Goal: Find specific page/section: Find specific page/section

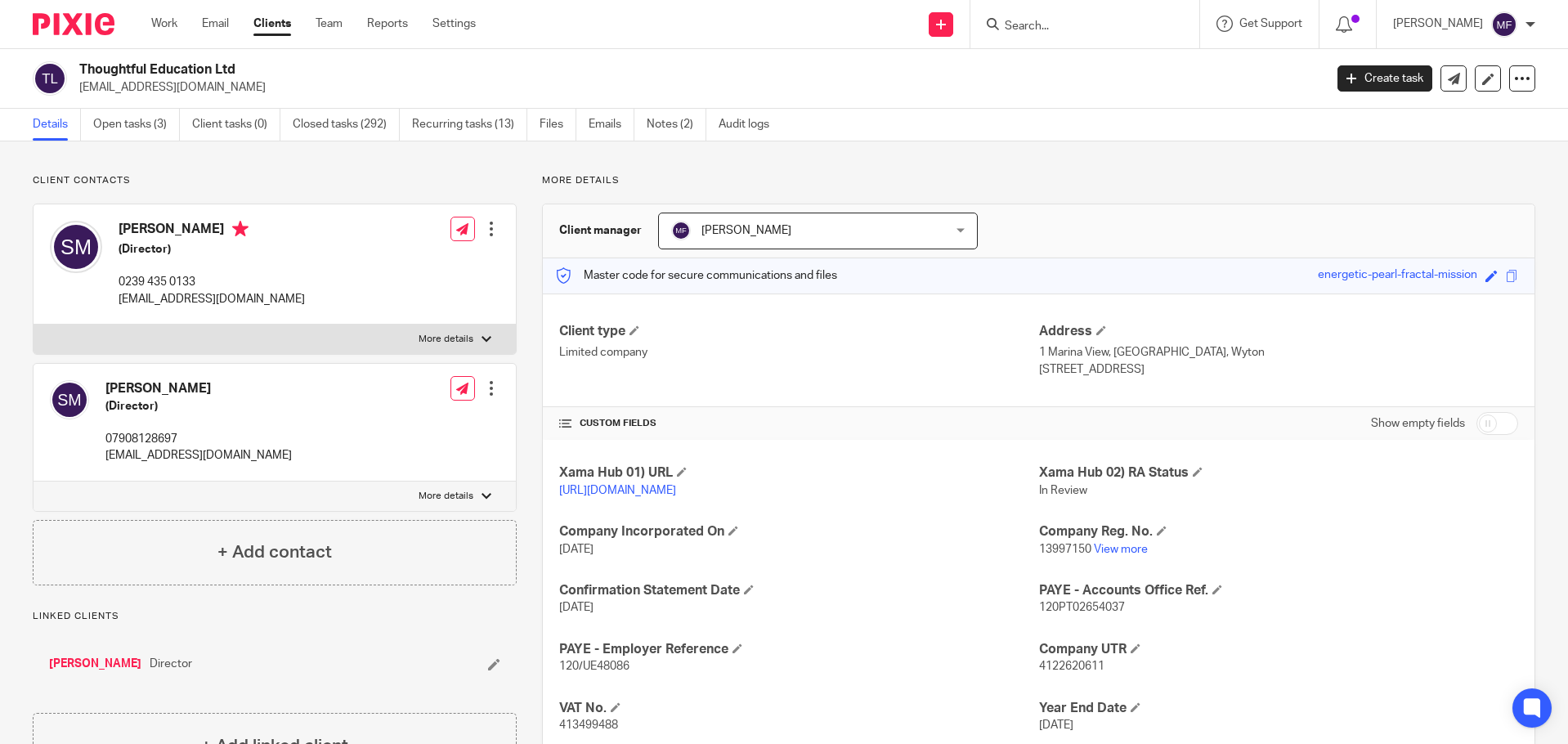
scroll to position [224, 0]
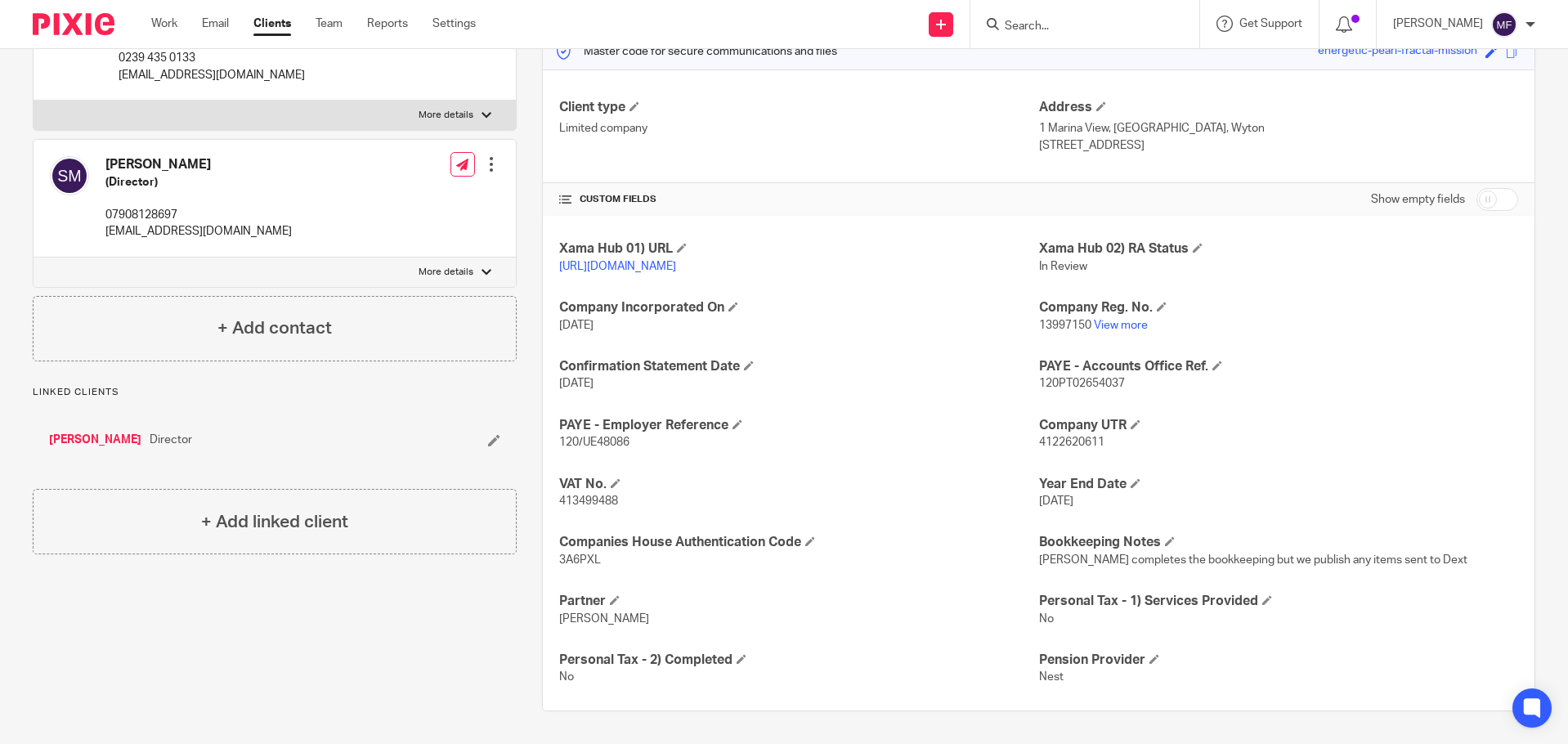
click at [1043, 26] on input "Search" at bounding box center [1076, 27] width 147 height 15
type input "powersh"
click at [1050, 55] on link at bounding box center [1101, 64] width 203 height 25
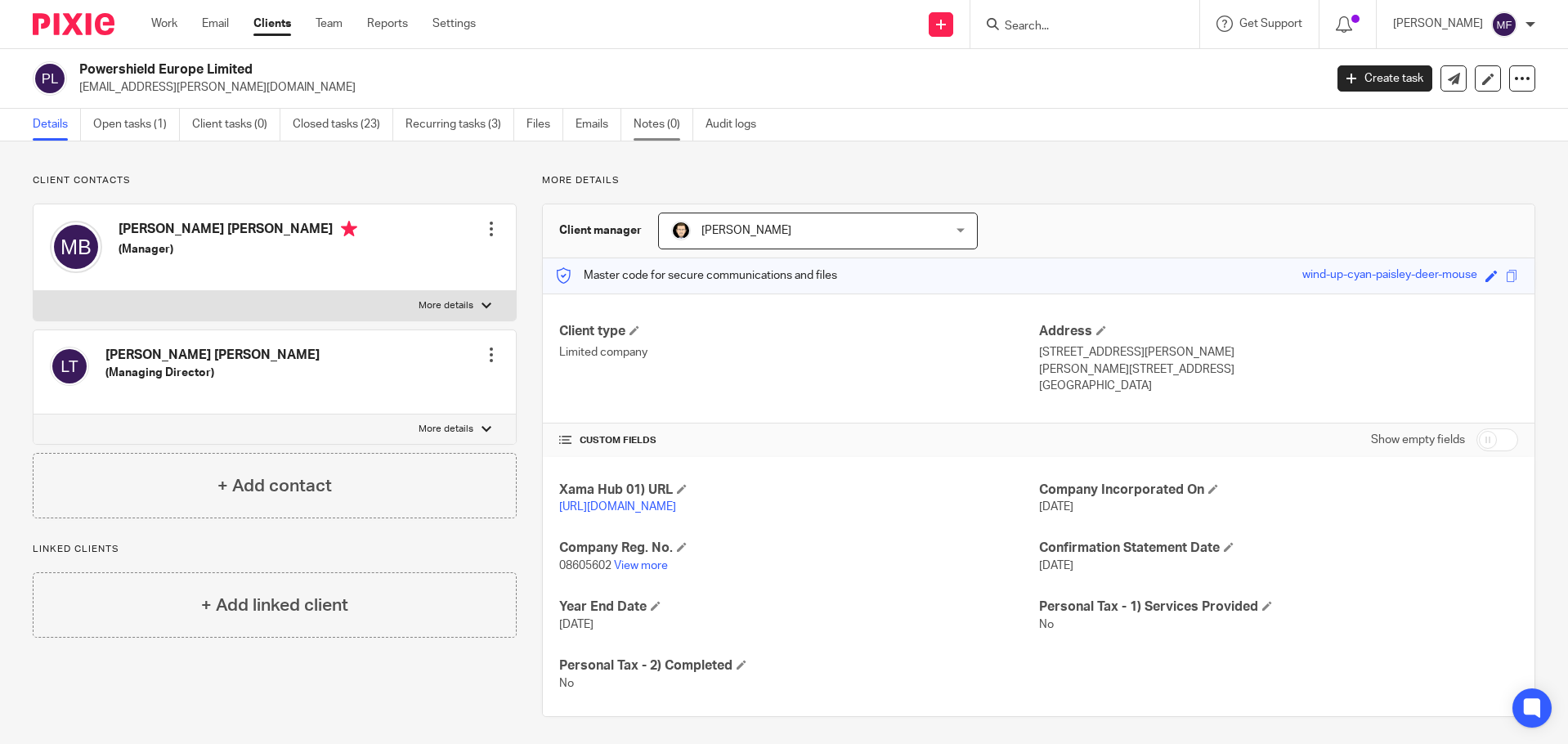
click at [661, 126] on link "Notes (0)" at bounding box center [663, 125] width 60 height 32
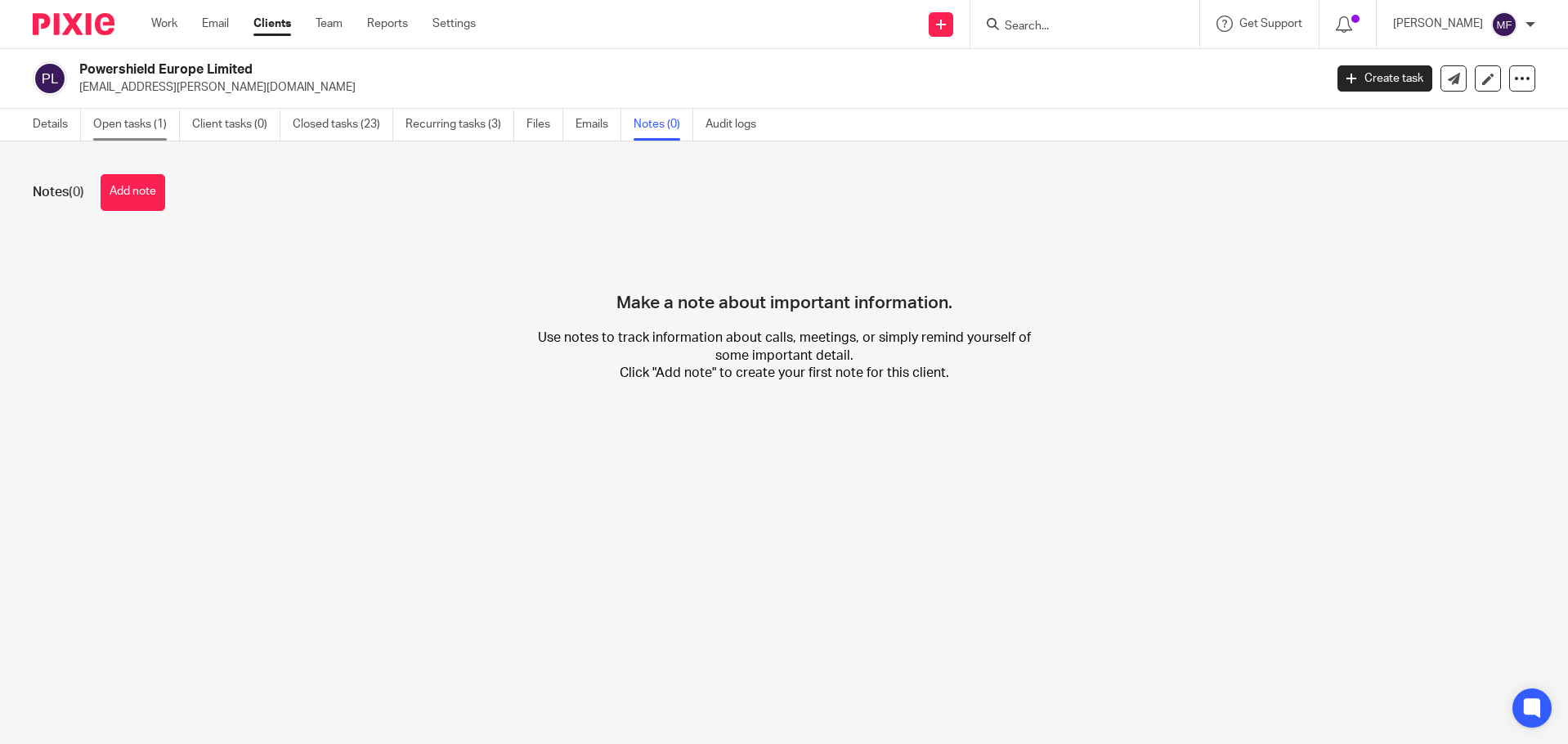
click at [141, 134] on link "Open tasks (1)" at bounding box center [136, 125] width 86 height 32
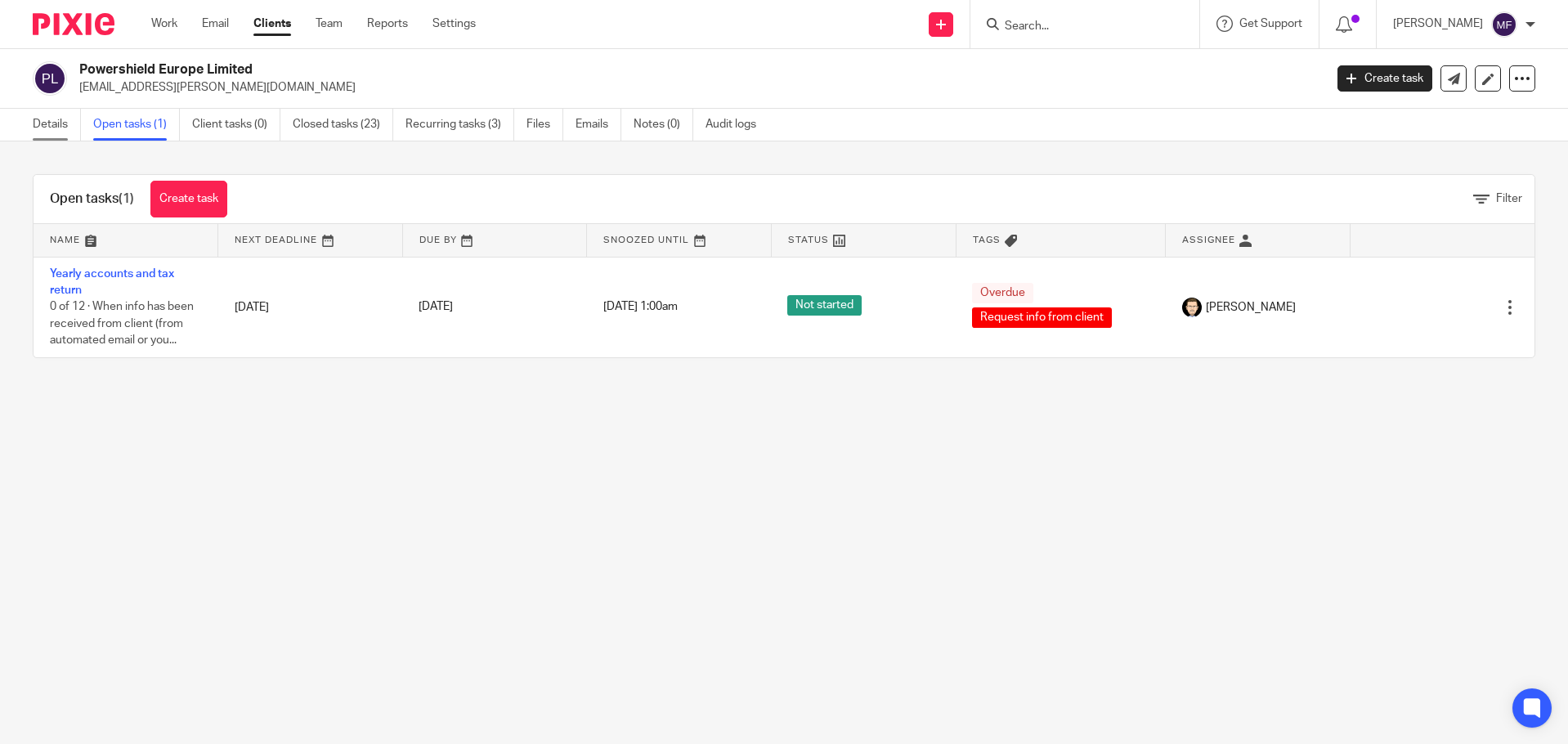
click at [54, 124] on link "Details" at bounding box center [57, 125] width 48 height 32
